Goal: Transaction & Acquisition: Book appointment/travel/reservation

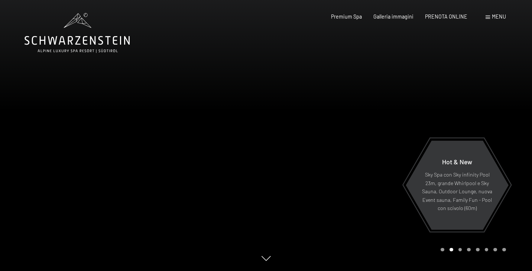
click at [496, 18] on span "Menu" at bounding box center [499, 16] width 14 height 6
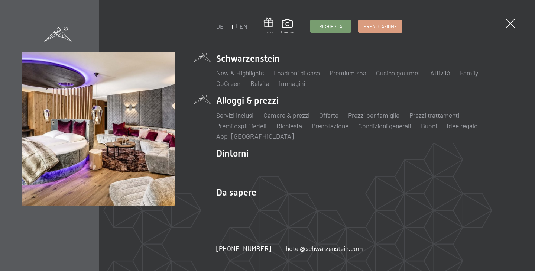
click at [240, 100] on li "Alloggi & prezzi Servizi inclusi Camere & prezzi Lista Offerte Lista Prezzi per…" at bounding box center [364, 117] width 297 height 46
click at [284, 111] on link "Camere & prezzi" at bounding box center [286, 115] width 46 height 8
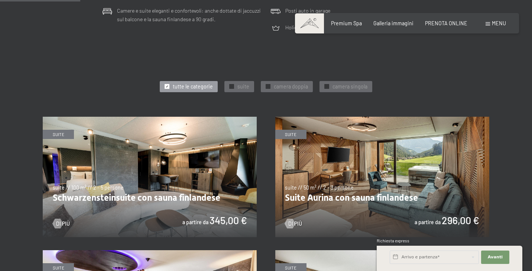
scroll to position [313, 0]
click at [233, 84] on span "✓" at bounding box center [231, 86] width 3 height 4
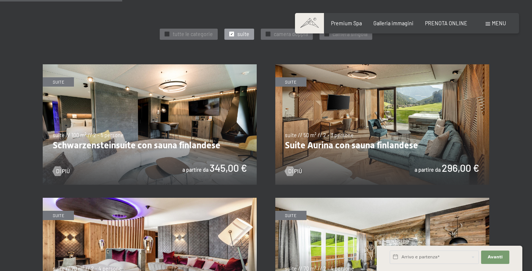
scroll to position [361, 0]
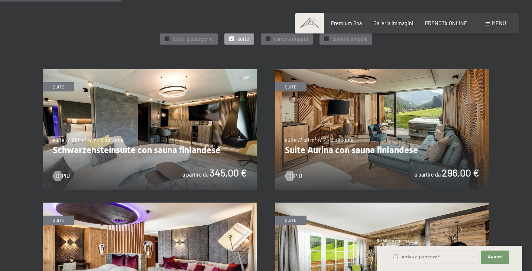
click at [389, 119] on img at bounding box center [382, 129] width 214 height 120
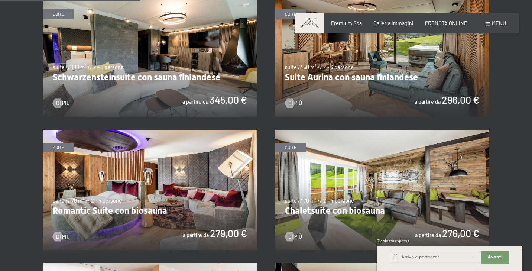
scroll to position [437, 0]
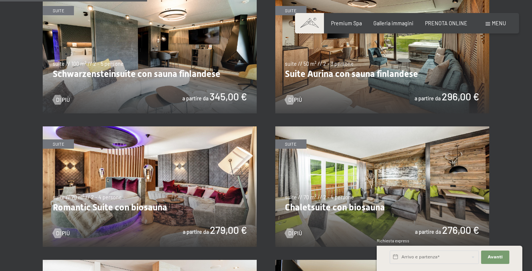
click at [155, 140] on img at bounding box center [150, 186] width 214 height 120
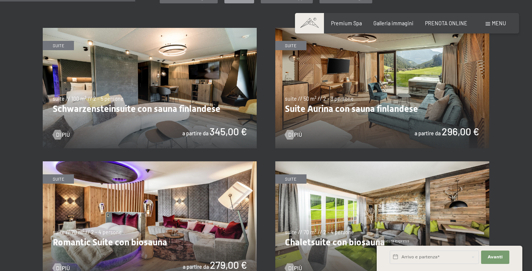
scroll to position [401, 0]
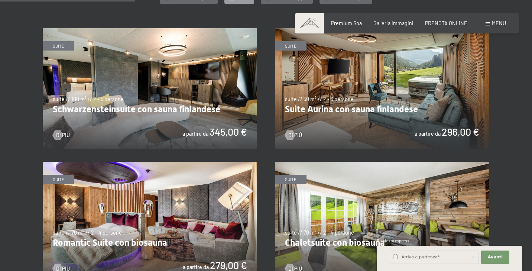
click at [379, 40] on img at bounding box center [382, 88] width 214 height 120
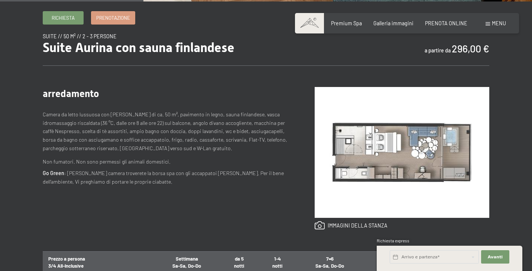
scroll to position [243, 0]
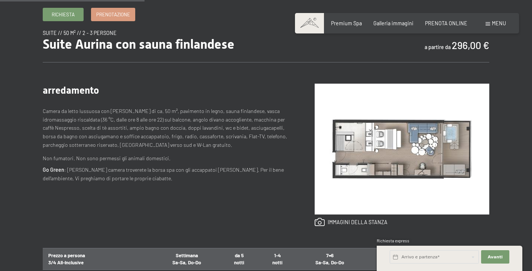
click at [397, 139] on img at bounding box center [402, 149] width 175 height 131
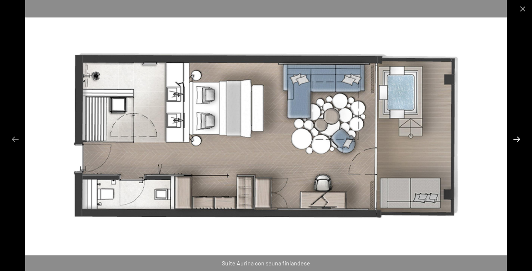
click at [518, 138] on button "Next slide" at bounding box center [517, 139] width 16 height 14
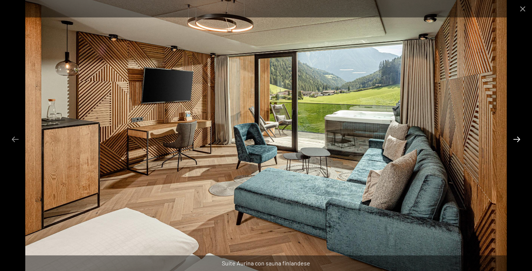
click at [518, 138] on button "Next slide" at bounding box center [517, 139] width 16 height 14
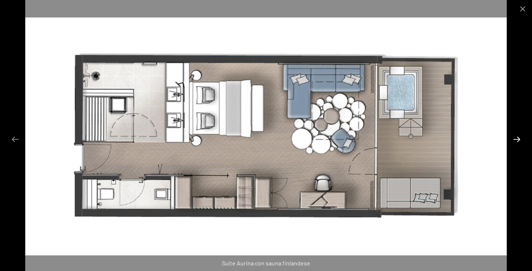
click at [518, 138] on button "Next slide" at bounding box center [517, 139] width 16 height 14
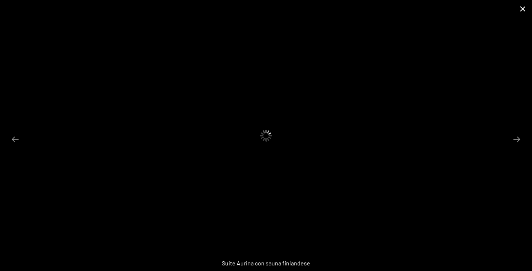
click at [521, 7] on button "Close gallery" at bounding box center [522, 8] width 19 height 17
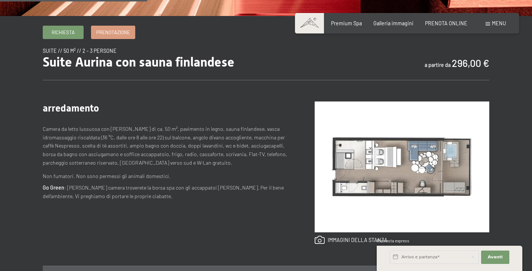
scroll to position [275, 0]
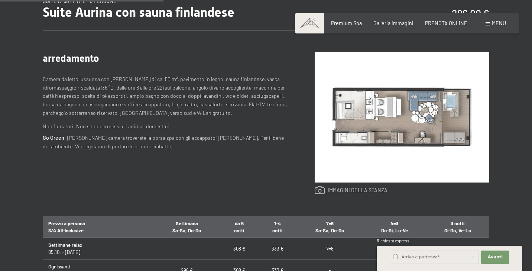
click at [354, 191] on link at bounding box center [351, 190] width 73 height 9
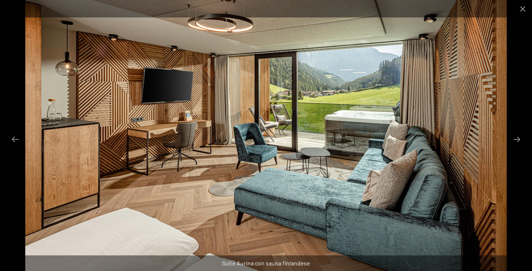
scroll to position [320, 0]
click at [517, 140] on button "Next slide" at bounding box center [517, 139] width 16 height 14
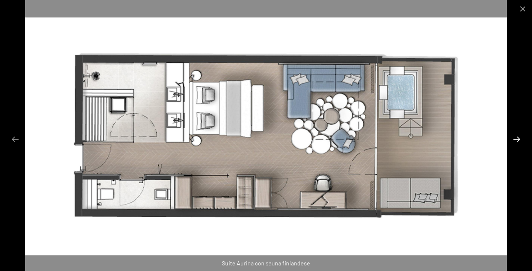
click at [516, 140] on button "Next slide" at bounding box center [517, 139] width 16 height 14
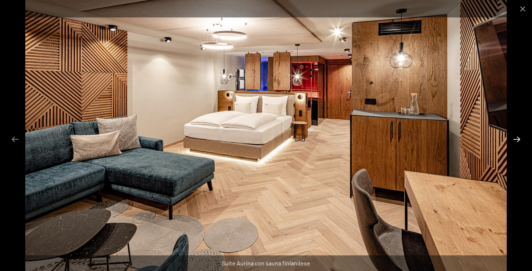
click at [515, 139] on button "Next slide" at bounding box center [517, 139] width 16 height 14
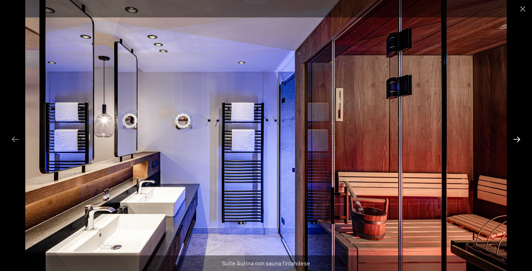
click at [515, 139] on button "Next slide" at bounding box center [517, 139] width 16 height 14
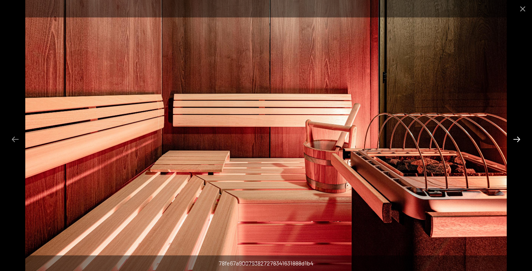
click at [515, 139] on button "Next slide" at bounding box center [517, 139] width 16 height 14
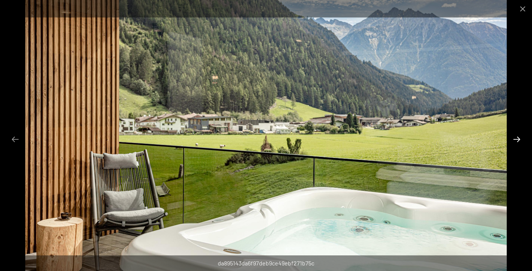
click at [515, 139] on button "Next slide" at bounding box center [517, 139] width 16 height 14
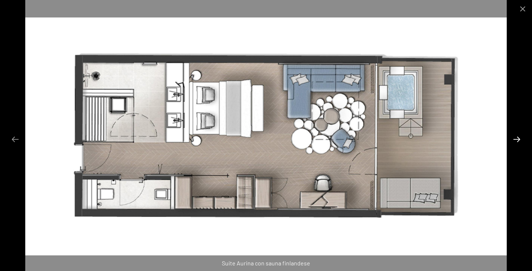
click at [515, 139] on button "Next slide" at bounding box center [517, 139] width 16 height 14
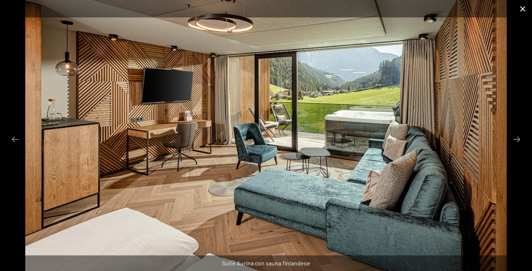
click at [519, 9] on button "Close gallery" at bounding box center [522, 8] width 19 height 17
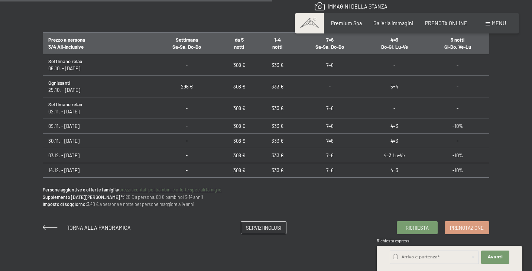
scroll to position [0, 0]
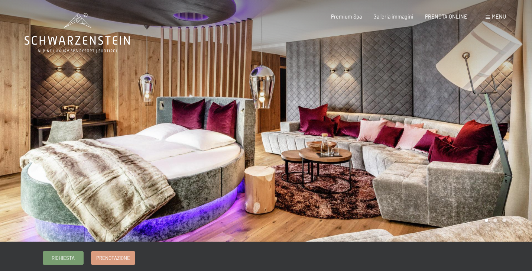
click at [498, 126] on div at bounding box center [399, 120] width 266 height 241
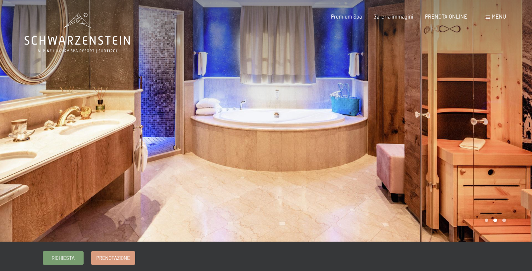
click at [498, 126] on div at bounding box center [399, 120] width 266 height 241
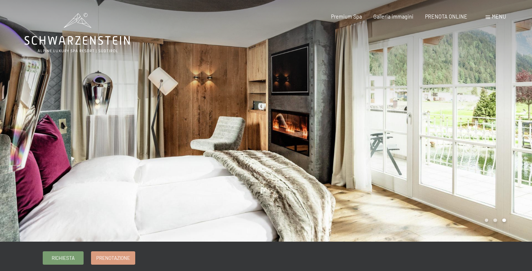
click at [498, 126] on div at bounding box center [399, 120] width 266 height 241
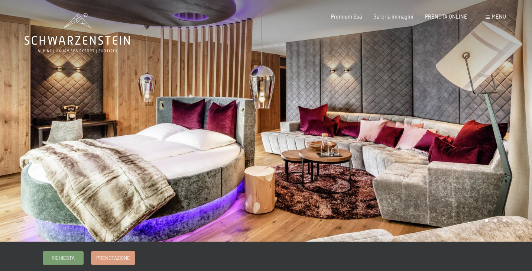
click at [498, 126] on div at bounding box center [399, 120] width 266 height 241
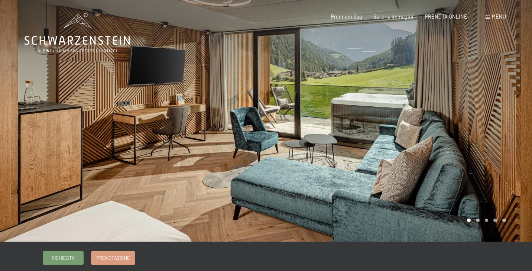
click at [499, 116] on div at bounding box center [399, 120] width 266 height 241
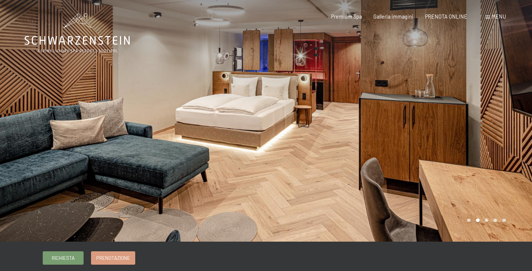
click at [489, 124] on div at bounding box center [399, 120] width 266 height 241
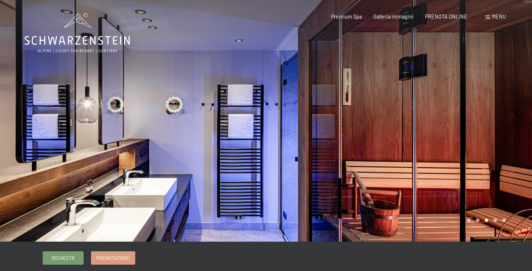
click at [489, 124] on div at bounding box center [399, 120] width 266 height 241
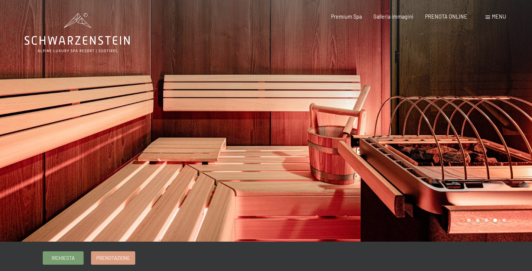
click at [489, 124] on div at bounding box center [399, 120] width 266 height 241
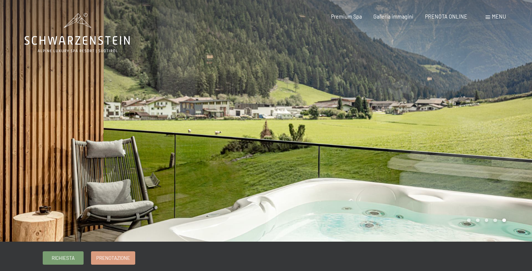
click at [489, 124] on div at bounding box center [399, 120] width 266 height 241
